Goal: Task Accomplishment & Management: Complete application form

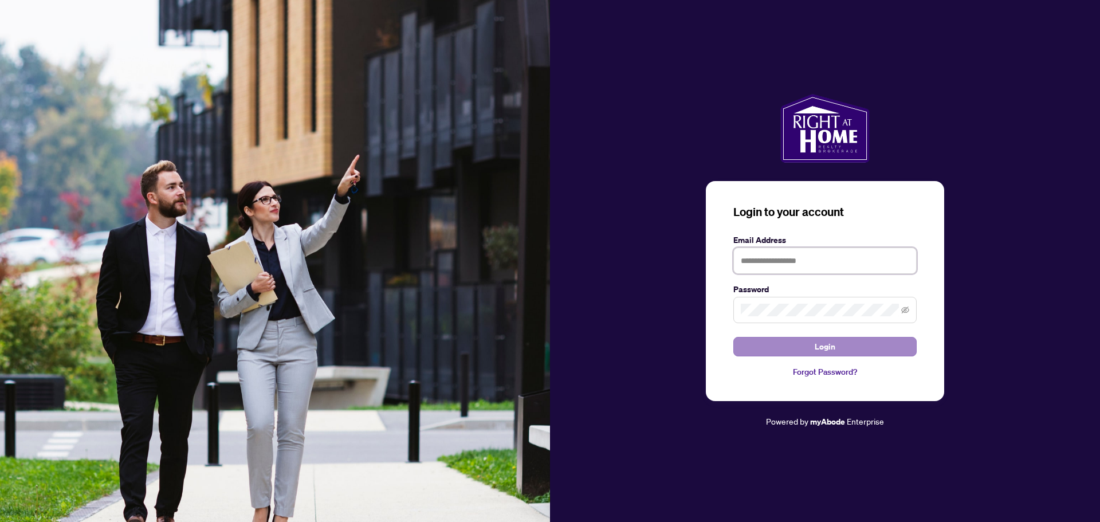
type input "**********"
click at [805, 341] on button "Login" at bounding box center [825, 346] width 183 height 19
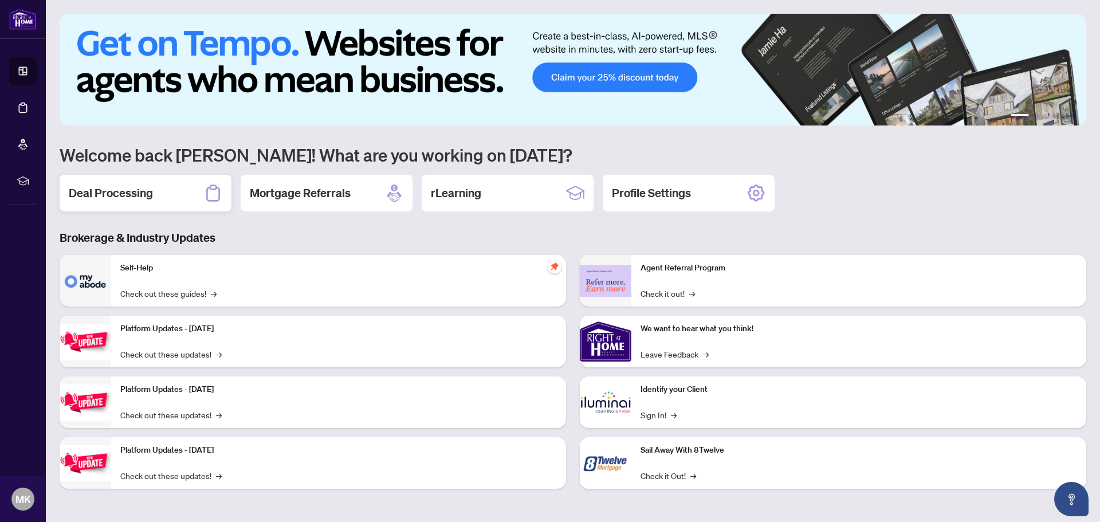
click at [138, 191] on h2 "Deal Processing" at bounding box center [111, 193] width 84 height 16
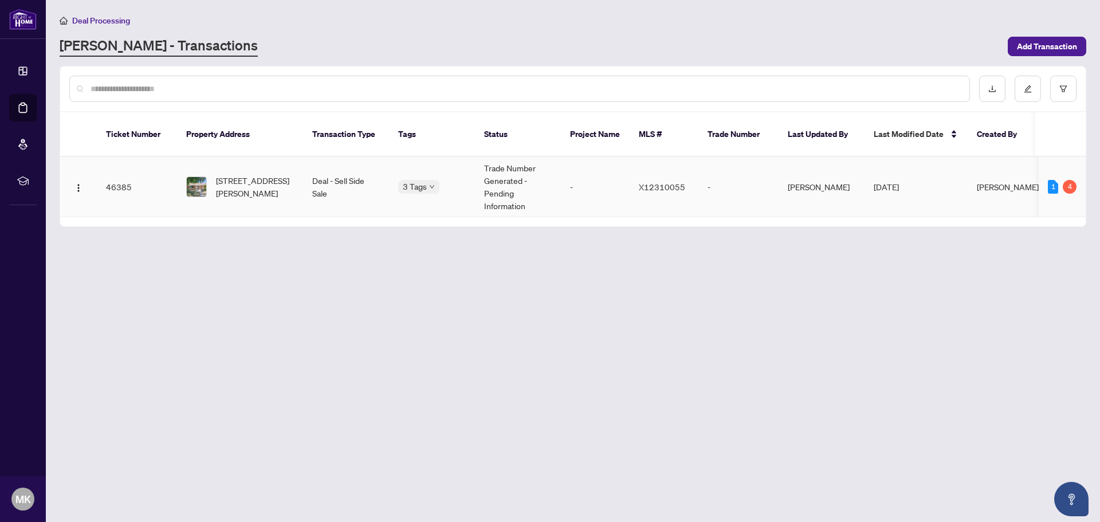
click at [128, 179] on td "46385" at bounding box center [137, 187] width 80 height 60
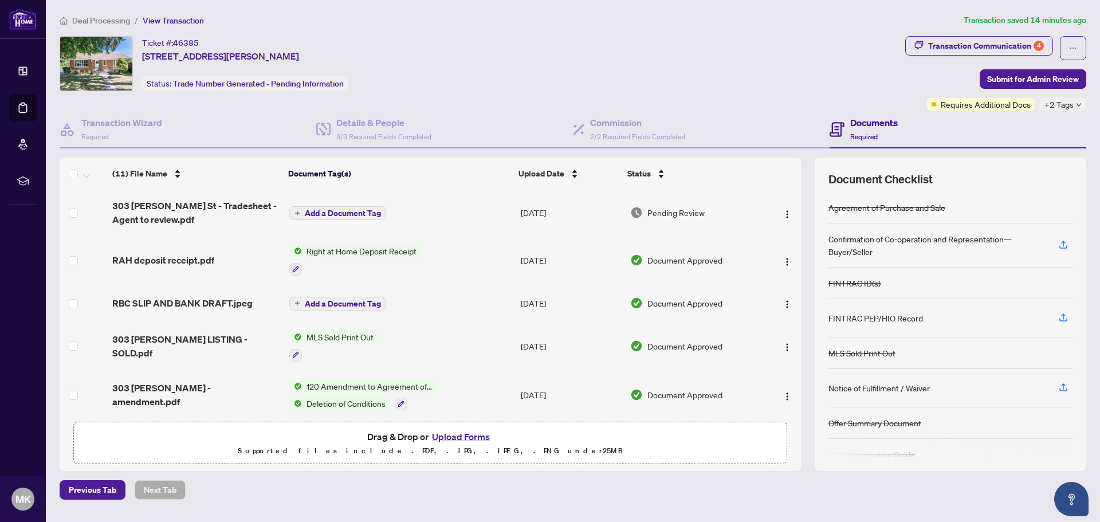
click at [638, 58] on div "Ticket #: 46385 [STREET_ADDRESS][PERSON_NAME] Status: Trade Number Generated - …" at bounding box center [480, 63] width 841 height 55
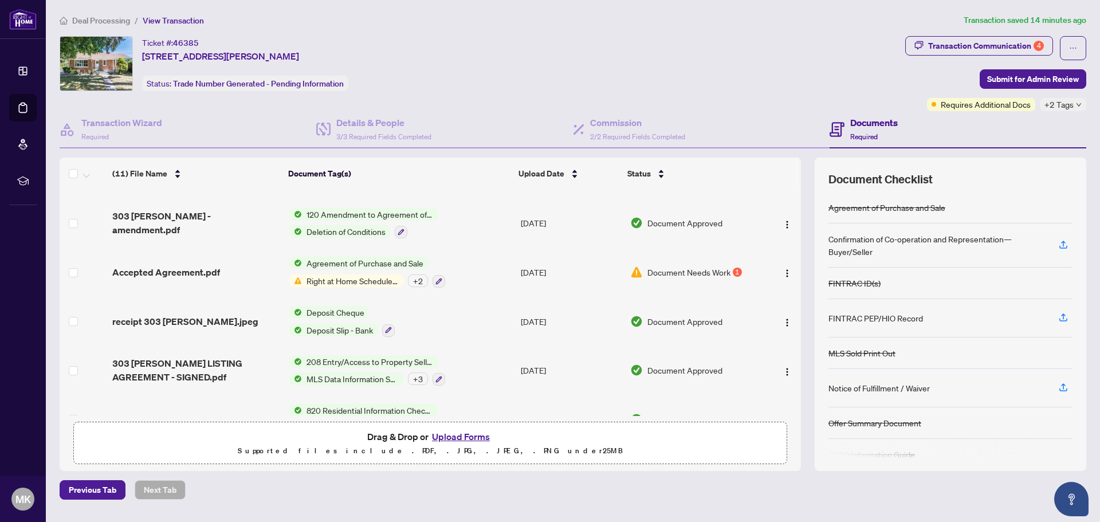
click at [418, 279] on div "+ 2" at bounding box center [418, 281] width 20 height 13
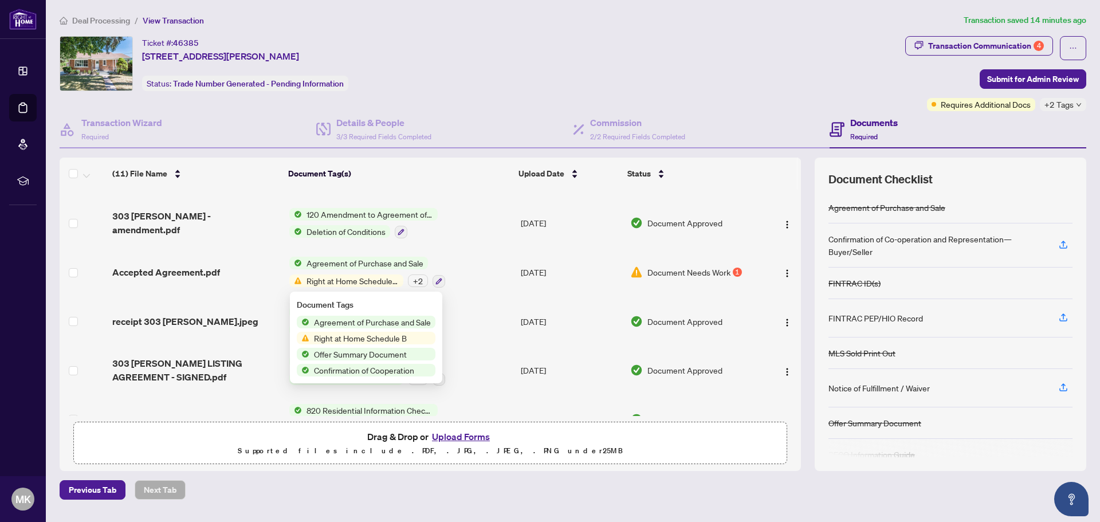
scroll to position [0, 0]
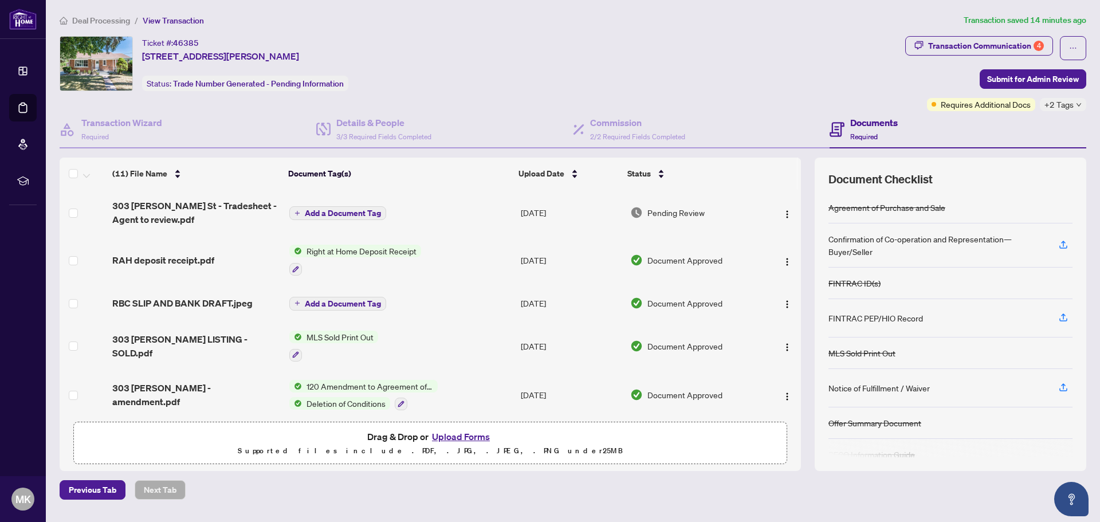
click at [344, 212] on span "Add a Document Tag" at bounding box center [343, 213] width 76 height 8
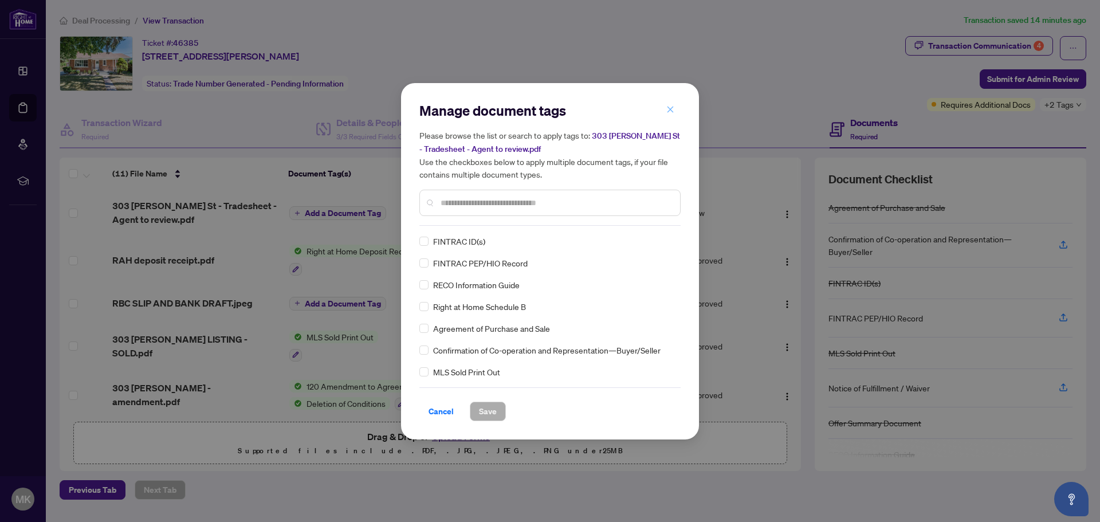
click at [673, 108] on icon "close" at bounding box center [671, 110] width 6 height 6
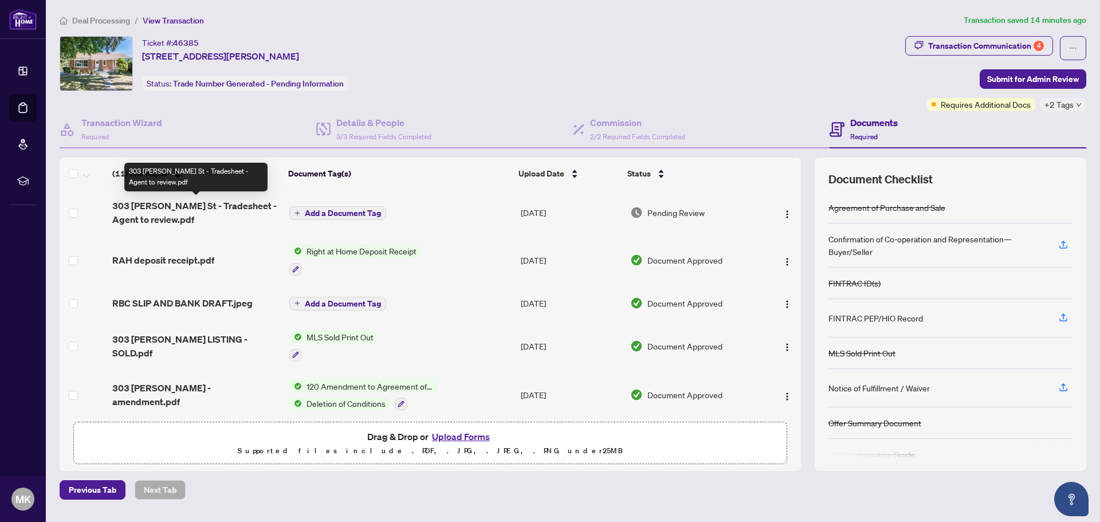
click at [162, 209] on span "303 [PERSON_NAME] St - Tradesheet - Agent to review.pdf" at bounding box center [196, 213] width 168 height 28
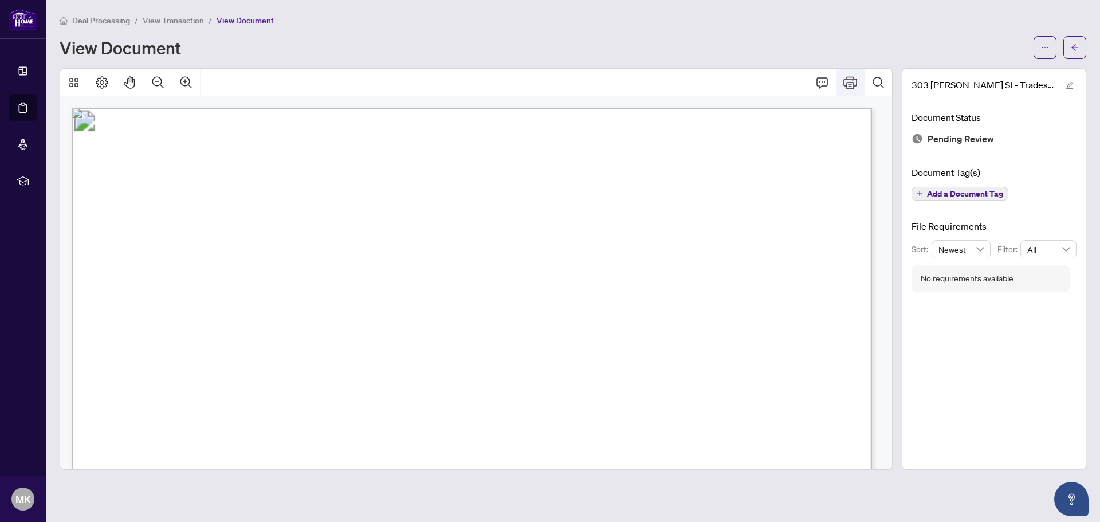
click at [857, 83] on icon "Print" at bounding box center [851, 82] width 14 height 13
click at [851, 76] on icon "Print" at bounding box center [851, 83] width 14 height 14
click at [1076, 52] on span "button" at bounding box center [1075, 47] width 8 height 18
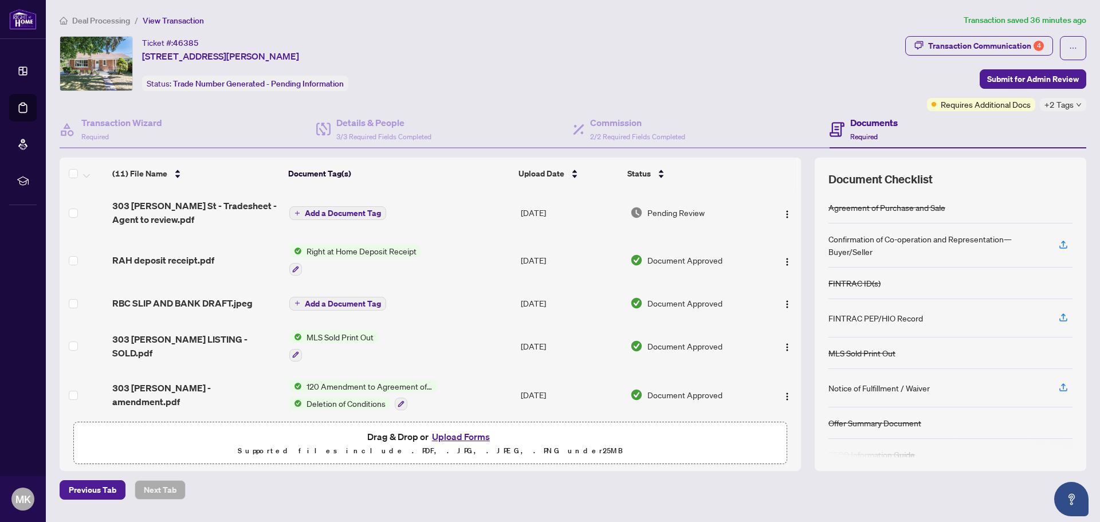
click at [349, 211] on span "Add a Document Tag" at bounding box center [343, 213] width 76 height 8
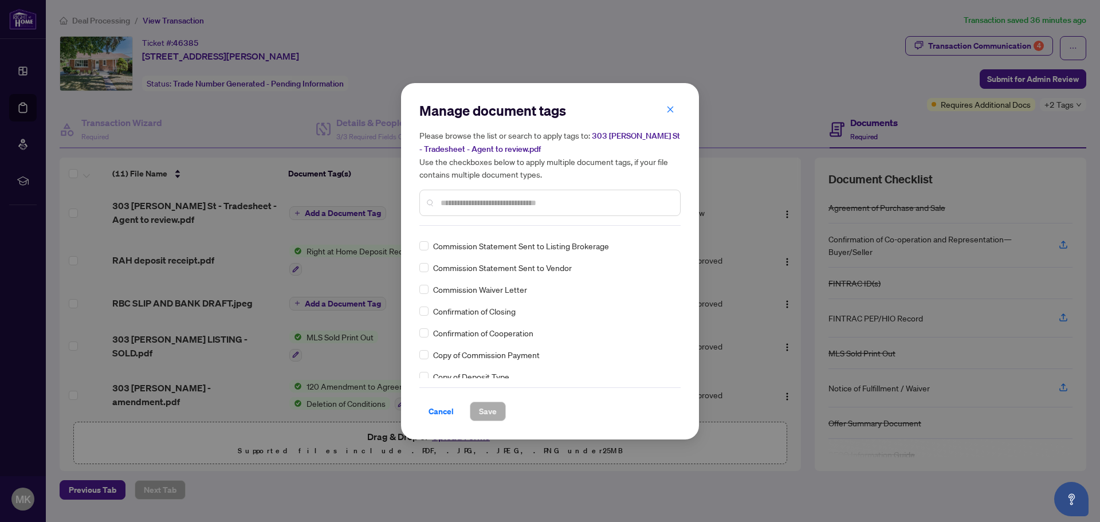
scroll to position [745, 0]
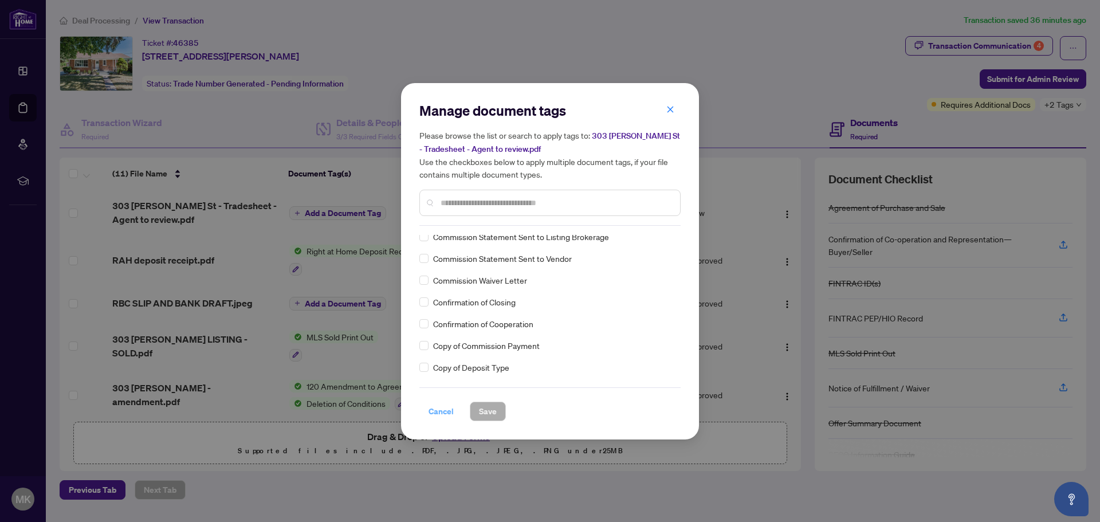
click at [434, 406] on span "Cancel" at bounding box center [441, 411] width 25 height 18
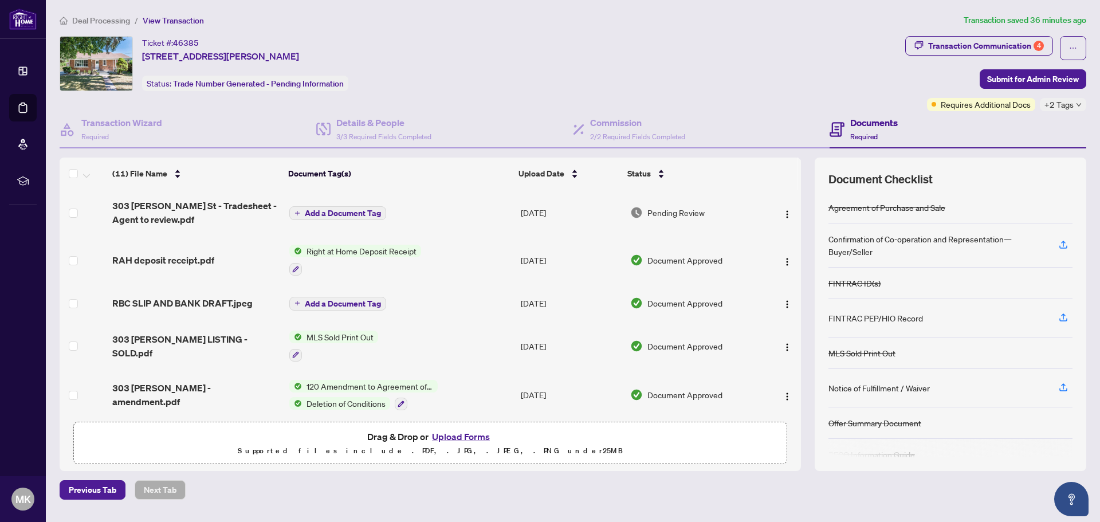
click at [468, 438] on button "Upload Forms" at bounding box center [461, 436] width 65 height 15
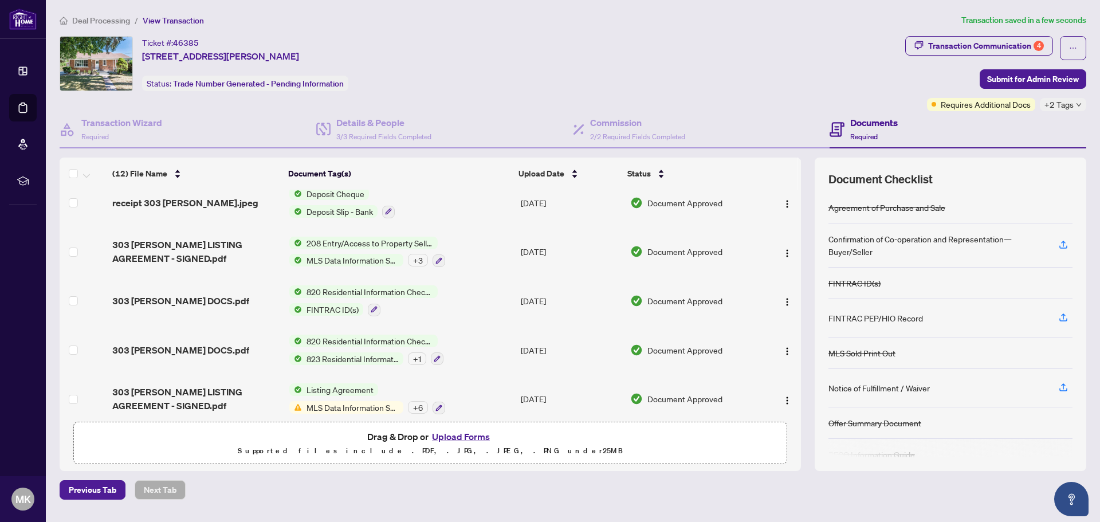
scroll to position [165, 0]
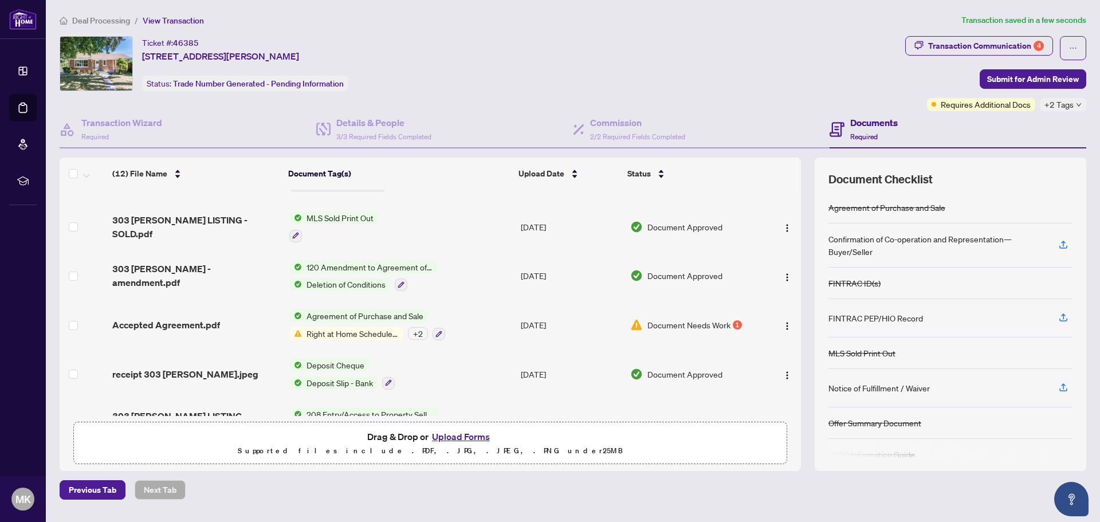
click at [346, 327] on span "Right at Home Schedule B" at bounding box center [352, 333] width 101 height 13
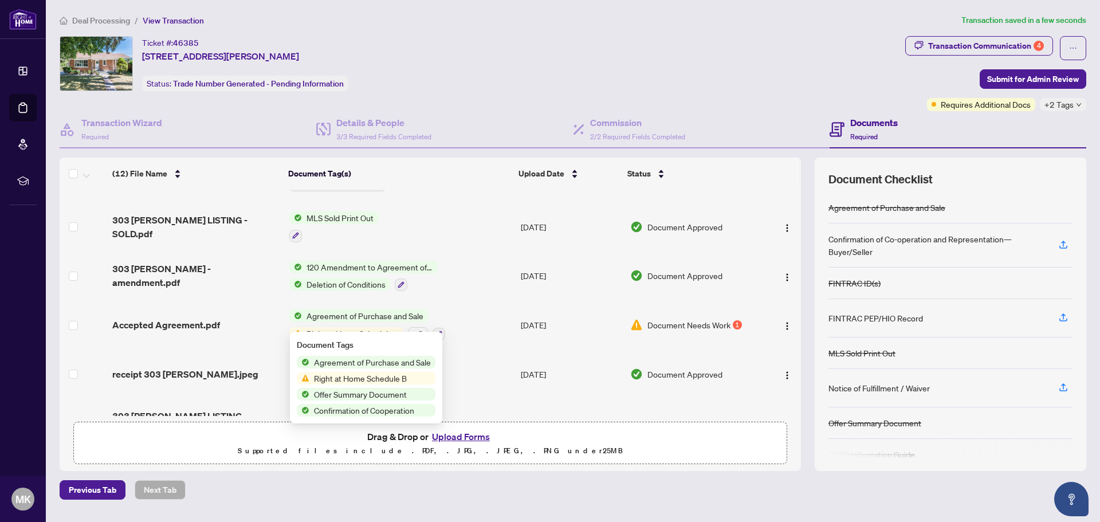
click at [351, 377] on span "Right at Home Schedule B" at bounding box center [360, 378] width 102 height 13
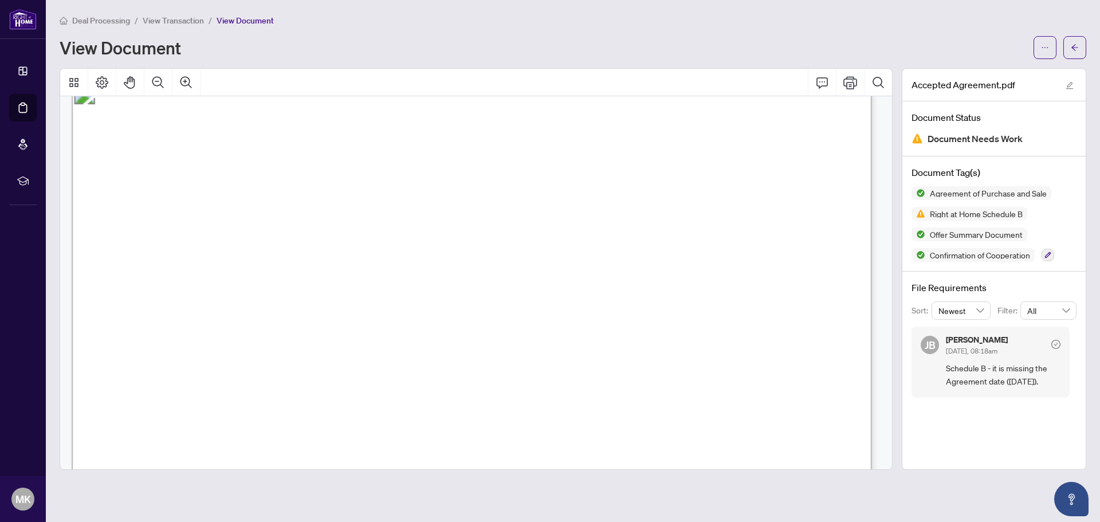
scroll to position [7451, 0]
click at [847, 87] on icon "Print" at bounding box center [851, 83] width 14 height 14
click at [1076, 47] on icon "arrow-left" at bounding box center [1075, 48] width 8 height 8
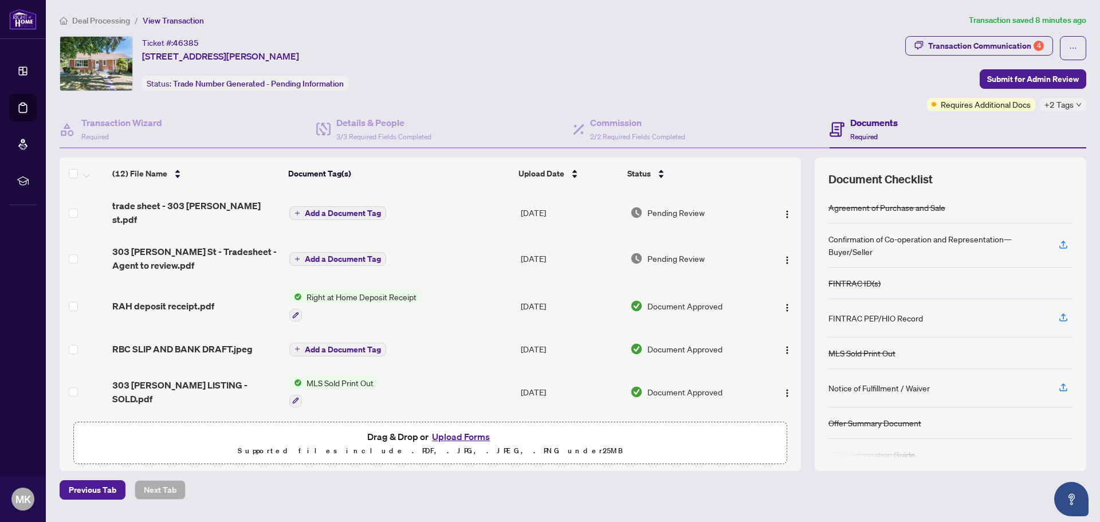
click at [469, 434] on button "Upload Forms" at bounding box center [461, 436] width 65 height 15
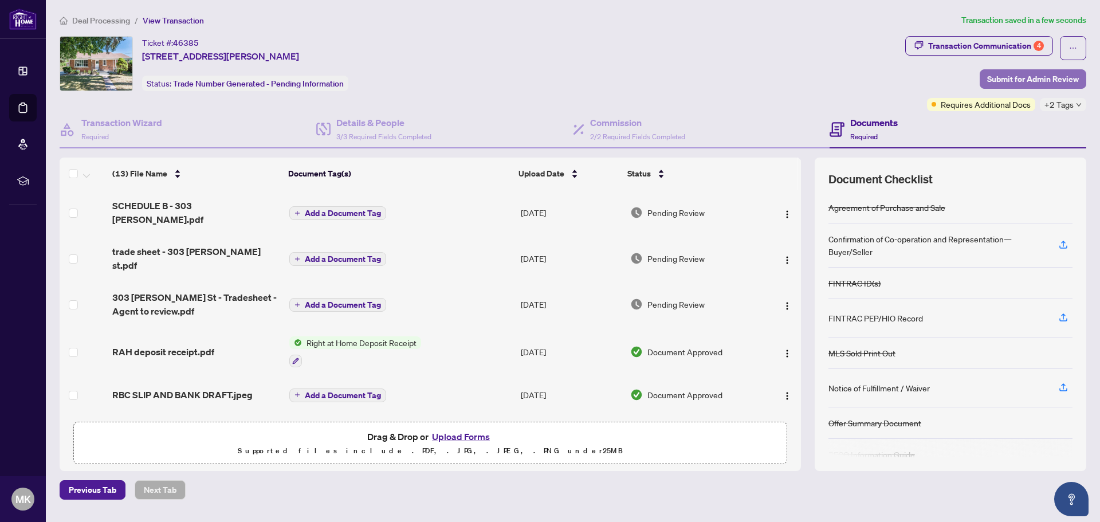
click at [1041, 75] on span "Submit for Admin Review" at bounding box center [1034, 79] width 92 height 18
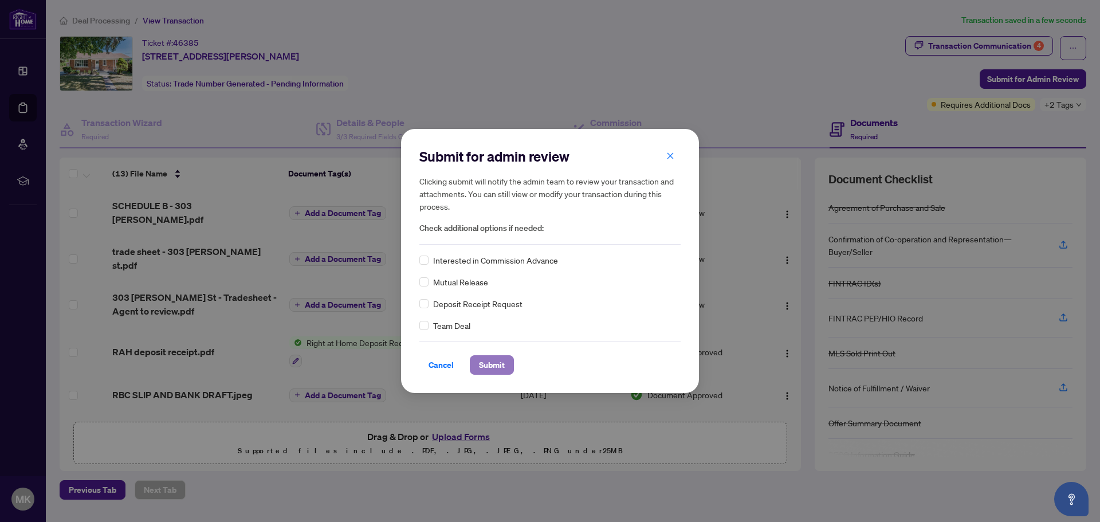
click at [493, 362] on span "Submit" at bounding box center [492, 365] width 26 height 18
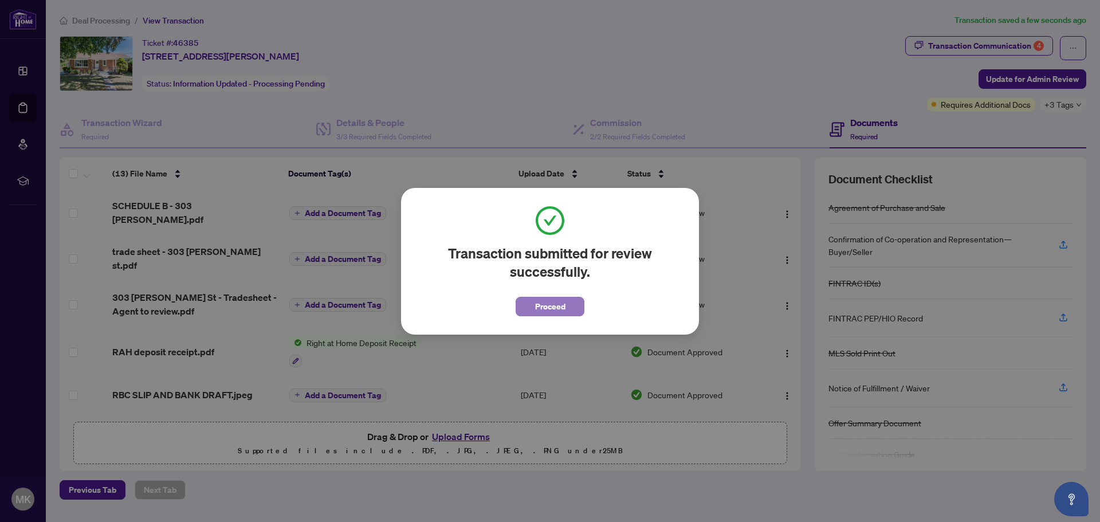
click at [544, 312] on span "Proceed" at bounding box center [550, 306] width 30 height 18
